Goal: Task Accomplishment & Management: Manage account settings

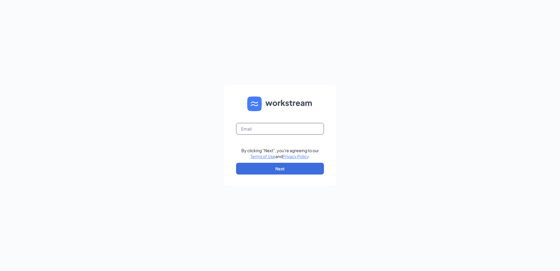
click at [303, 127] on input "text" at bounding box center [280, 129] width 88 height 12
type input "sk1725@smoothieking.com"
click at [296, 168] on button "Next" at bounding box center [280, 169] width 88 height 12
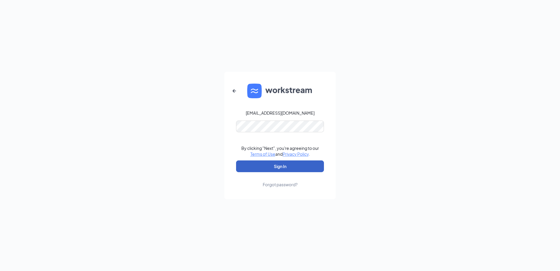
click at [244, 166] on button "Sign In" at bounding box center [280, 166] width 88 height 12
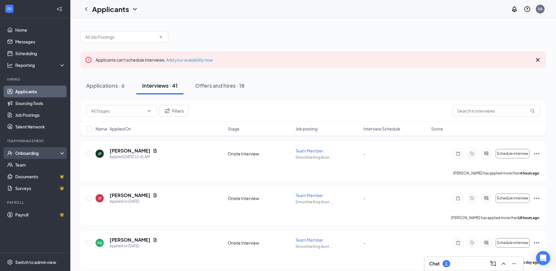
click at [20, 153] on div "Onboarding" at bounding box center [37, 153] width 45 height 6
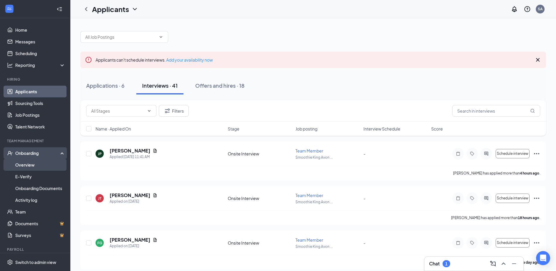
click at [28, 166] on link "Overview" at bounding box center [40, 165] width 50 height 12
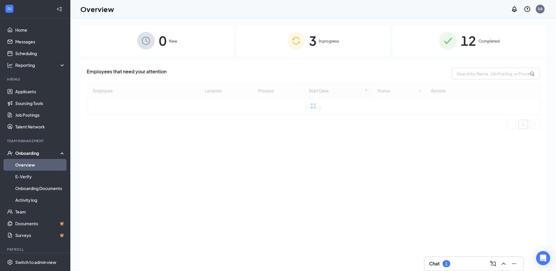
click at [310, 52] on div "3 In progress" at bounding box center [313, 40] width 153 height 31
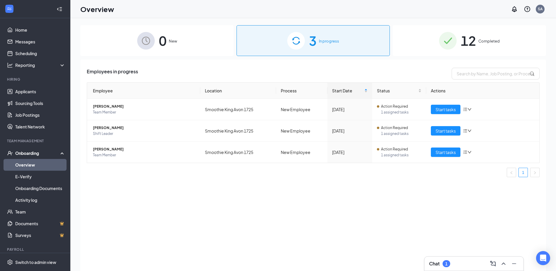
click at [418, 34] on div "12 Completed" at bounding box center [469, 40] width 153 height 31
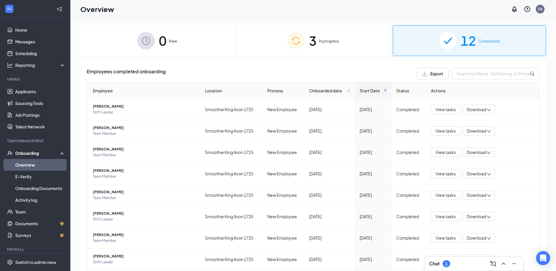
click at [271, 48] on div "3 In progress" at bounding box center [313, 40] width 153 height 31
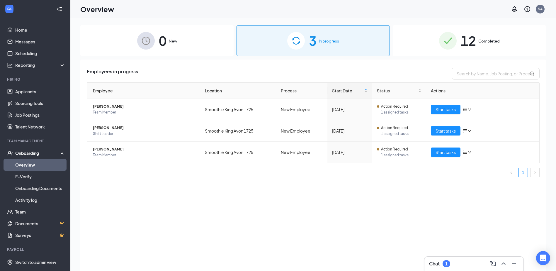
click at [442, 48] on img at bounding box center [448, 41] width 18 height 18
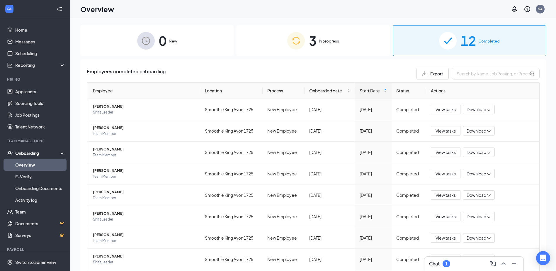
click at [198, 42] on div "0 New" at bounding box center [156, 40] width 153 height 31
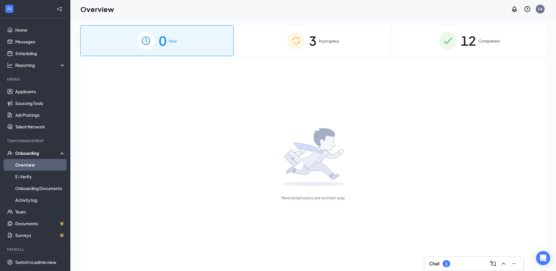
click at [287, 32] on img at bounding box center [296, 41] width 18 height 18
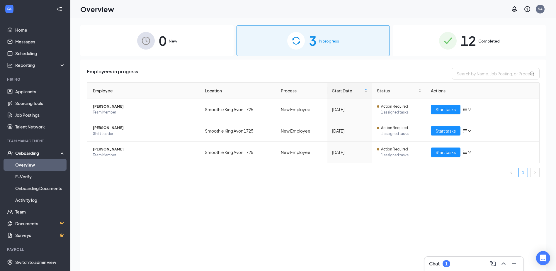
click at [483, 51] on div "12 Completed" at bounding box center [469, 40] width 153 height 31
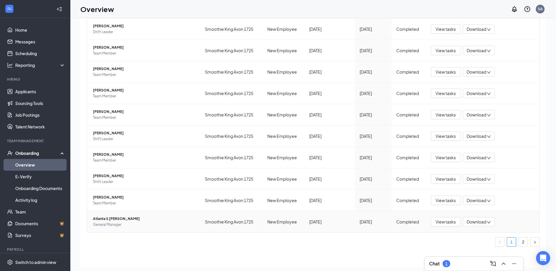
scroll to position [26, 0]
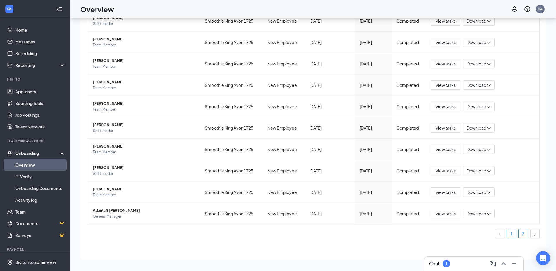
click at [522, 235] on link "2" at bounding box center [523, 233] width 9 height 9
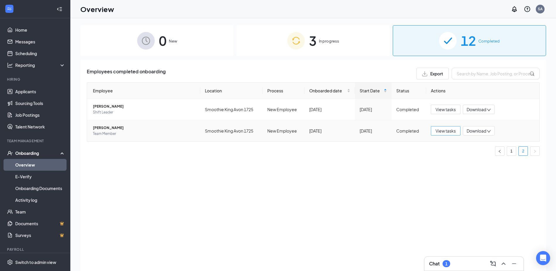
click at [435, 133] on button "View tasks" at bounding box center [446, 130] width 30 height 9
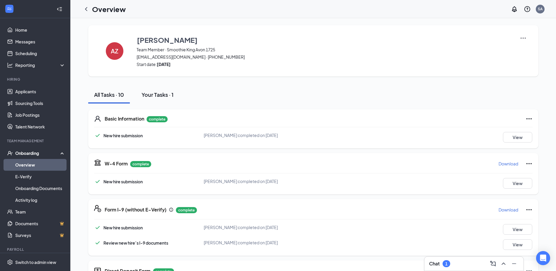
click at [161, 96] on div "Your Tasks · 1" at bounding box center [158, 94] width 32 height 7
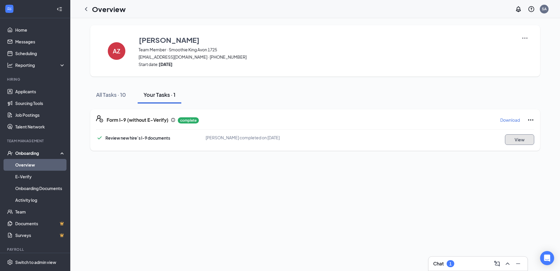
click at [522, 138] on button "View" at bounding box center [519, 139] width 29 height 11
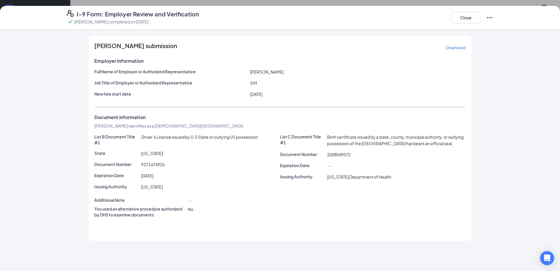
click at [8, 229] on div "[PERSON_NAME] submission Download Employer Information Full Name of Employer or…" at bounding box center [280, 150] width 560 height 241
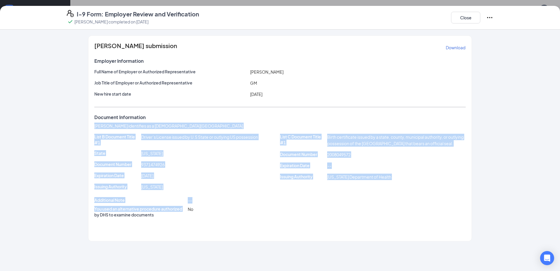
click at [255, 118] on div "Document Information" at bounding box center [280, 117] width 372 height 6
